Goal: Transaction & Acquisition: Purchase product/service

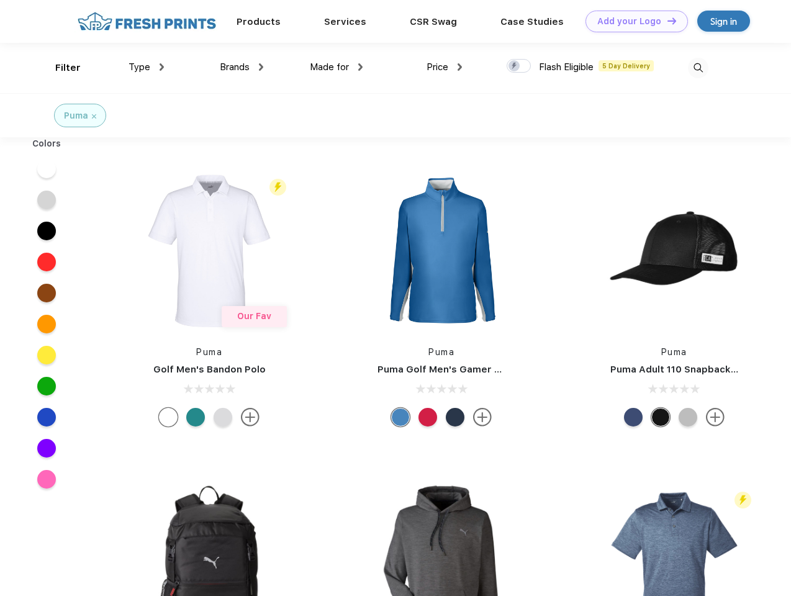
scroll to position [1, 0]
click at [632, 21] on link "Add your Logo Design Tool" at bounding box center [636, 22] width 102 height 22
click at [0, 0] on div "Design Tool" at bounding box center [0, 0] width 0 height 0
click at [666, 20] on link "Add your Logo Design Tool" at bounding box center [636, 22] width 102 height 22
click at [60, 68] on div "Filter" at bounding box center [67, 68] width 25 height 14
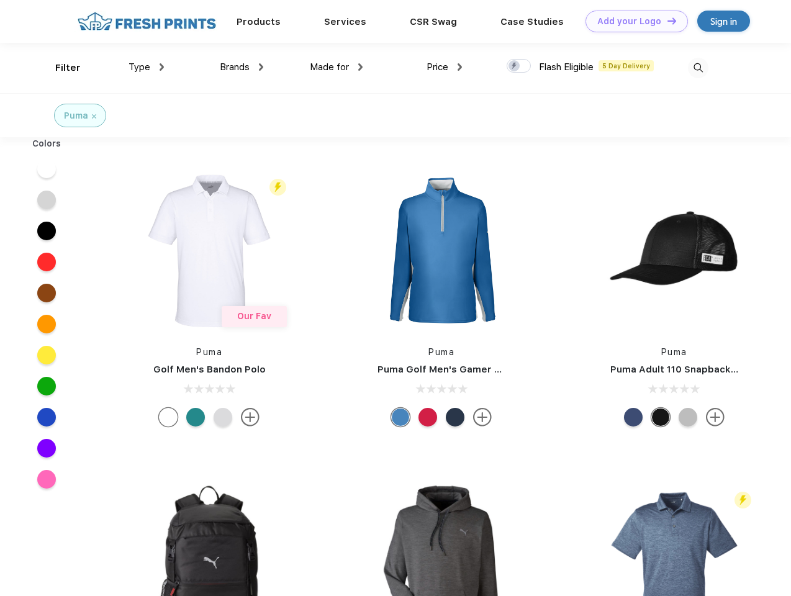
click at [147, 67] on span "Type" at bounding box center [140, 66] width 22 height 11
click at [242, 67] on span "Brands" at bounding box center [235, 66] width 30 height 11
click at [336, 67] on span "Made for" at bounding box center [329, 66] width 39 height 11
click at [445, 67] on span "Price" at bounding box center [438, 66] width 22 height 11
click at [519, 66] on div at bounding box center [519, 66] width 24 height 14
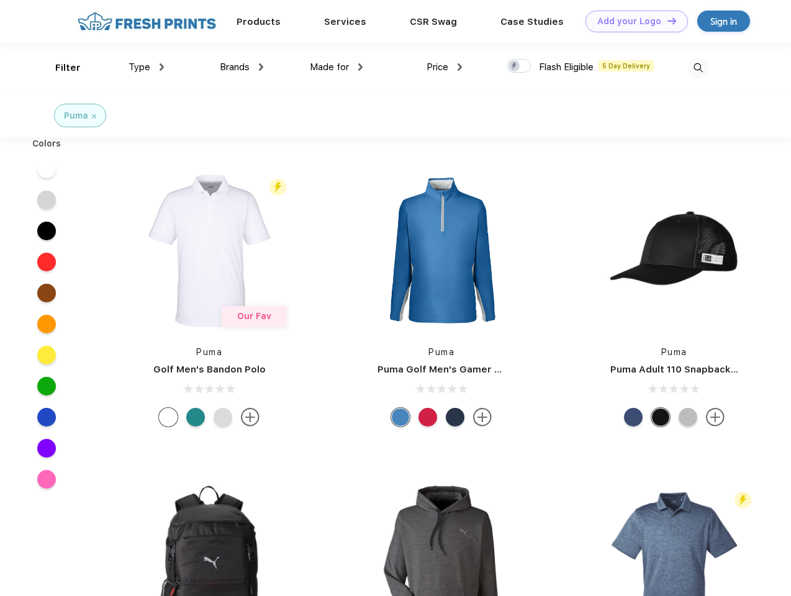
click at [515, 66] on input "checkbox" at bounding box center [511, 62] width 8 height 8
click at [698, 68] on img at bounding box center [698, 68] width 20 height 20
